Goal: Information Seeking & Learning: Learn about a topic

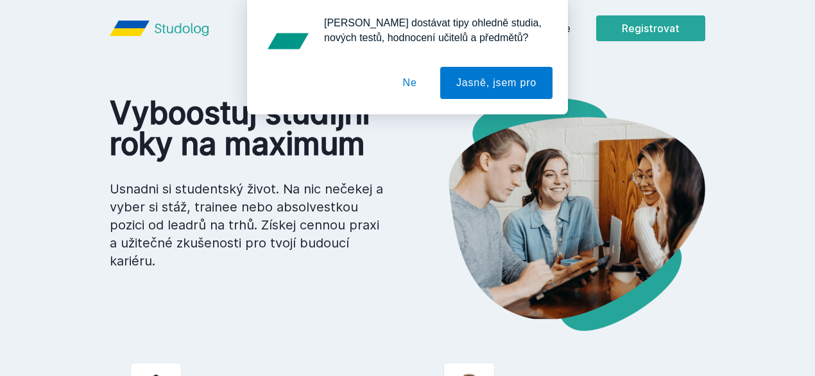
click at [633, 21] on div "[PERSON_NAME] dostávat tipy ohledně studia, nových testů, hodnocení učitelů a p…" at bounding box center [407, 57] width 815 height 114
click at [417, 82] on button "Ne" at bounding box center [410, 83] width 46 height 32
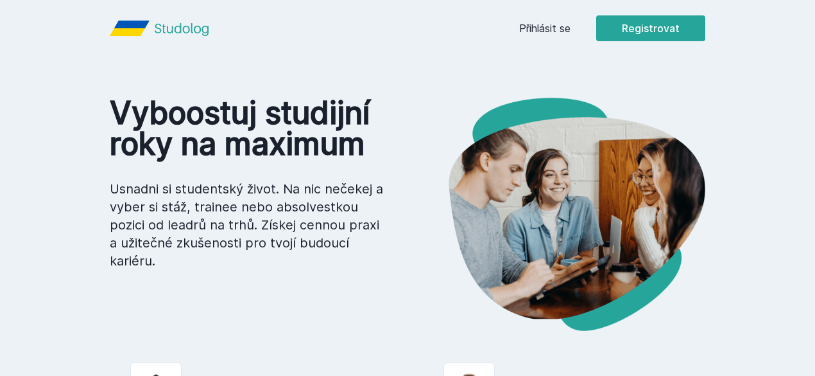
click at [571, 31] on link "Přihlásit se" at bounding box center [544, 28] width 51 height 15
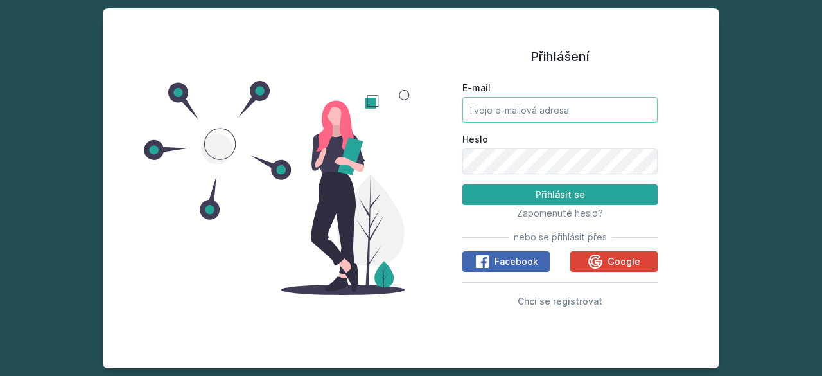
type input "[PERSON_NAME][EMAIL_ADDRESS][DOMAIN_NAME]"
click at [530, 116] on input "[PERSON_NAME][EMAIL_ADDRESS][DOMAIN_NAME]" at bounding box center [559, 110] width 195 height 26
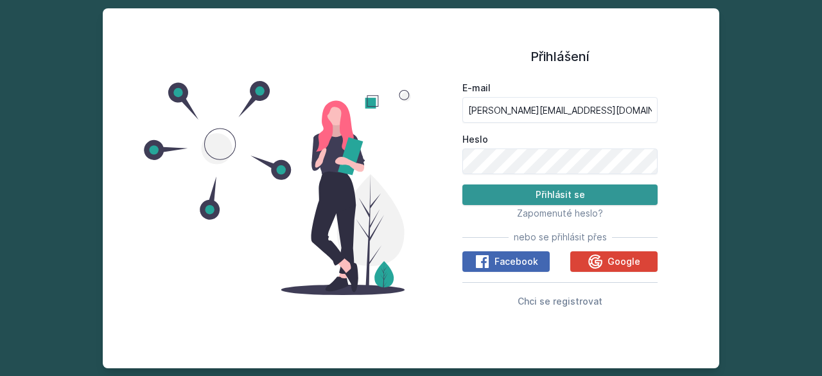
click at [505, 189] on button "Přihlásit se" at bounding box center [559, 194] width 195 height 21
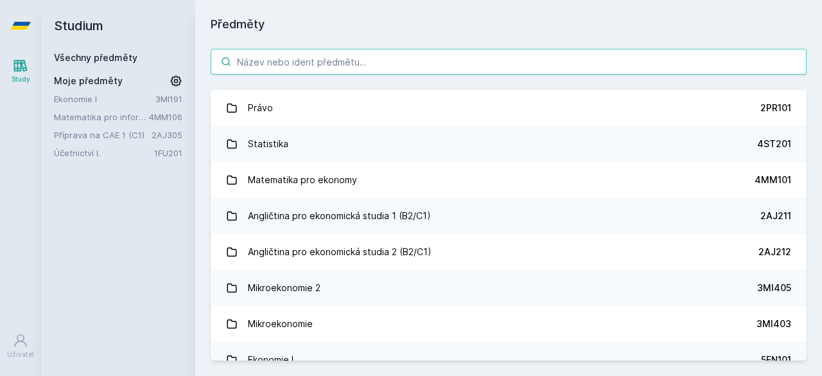
click at [377, 65] on input "search" at bounding box center [509, 62] width 596 height 26
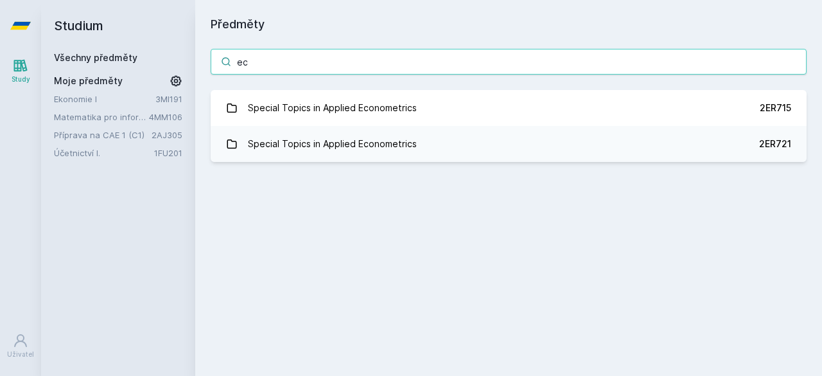
type input "e"
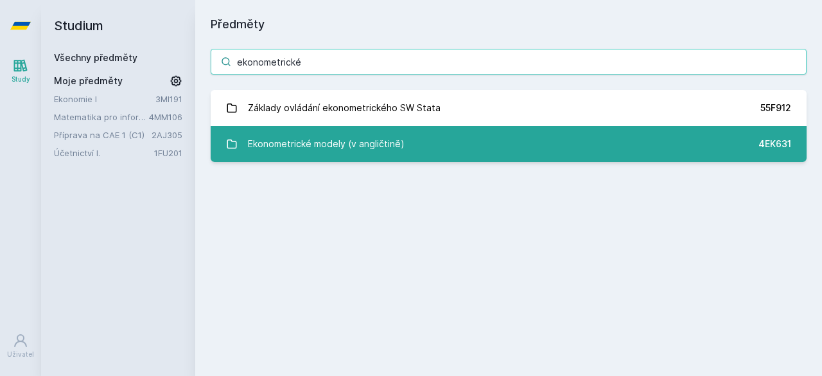
type input "ekonometrické"
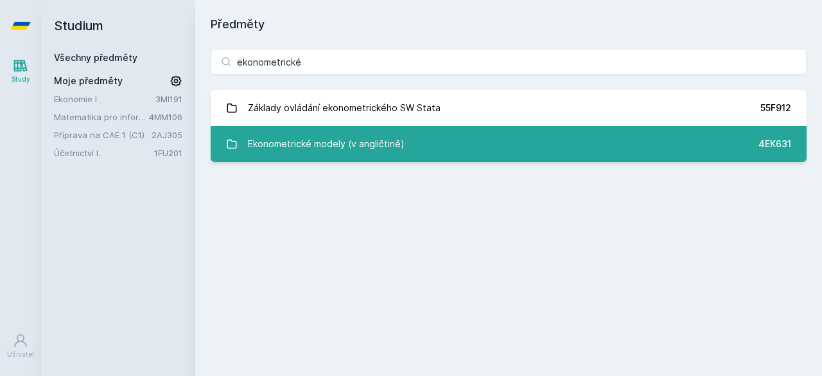
click at [362, 143] on div "Ekonometrické modely (v angličtině)" at bounding box center [326, 144] width 157 height 26
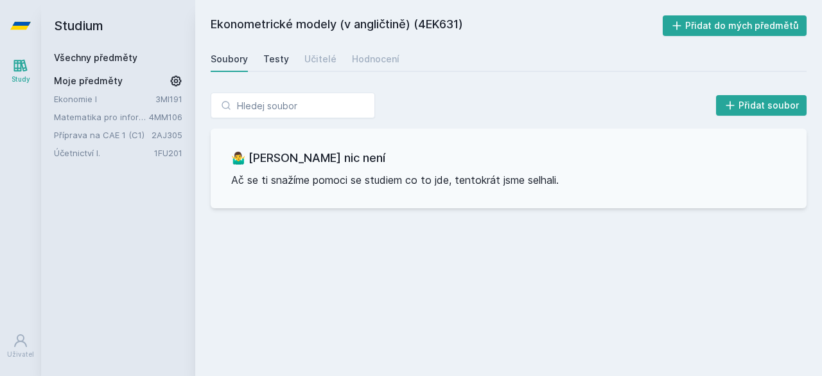
click at [268, 57] on div "Testy" at bounding box center [276, 59] width 26 height 13
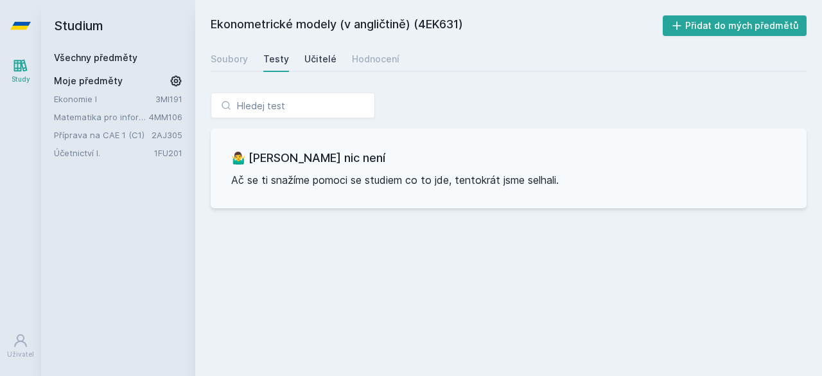
click at [310, 58] on div "Učitelé" at bounding box center [320, 59] width 32 height 13
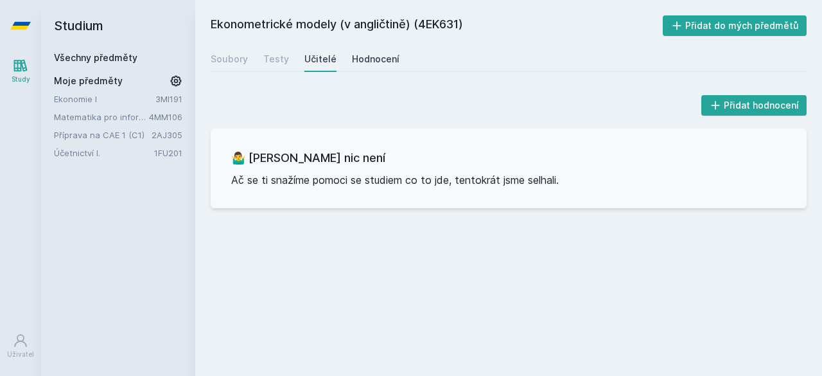
click at [375, 56] on div "Hodnocení" at bounding box center [376, 59] width 48 height 13
